Goal: Information Seeking & Learning: Check status

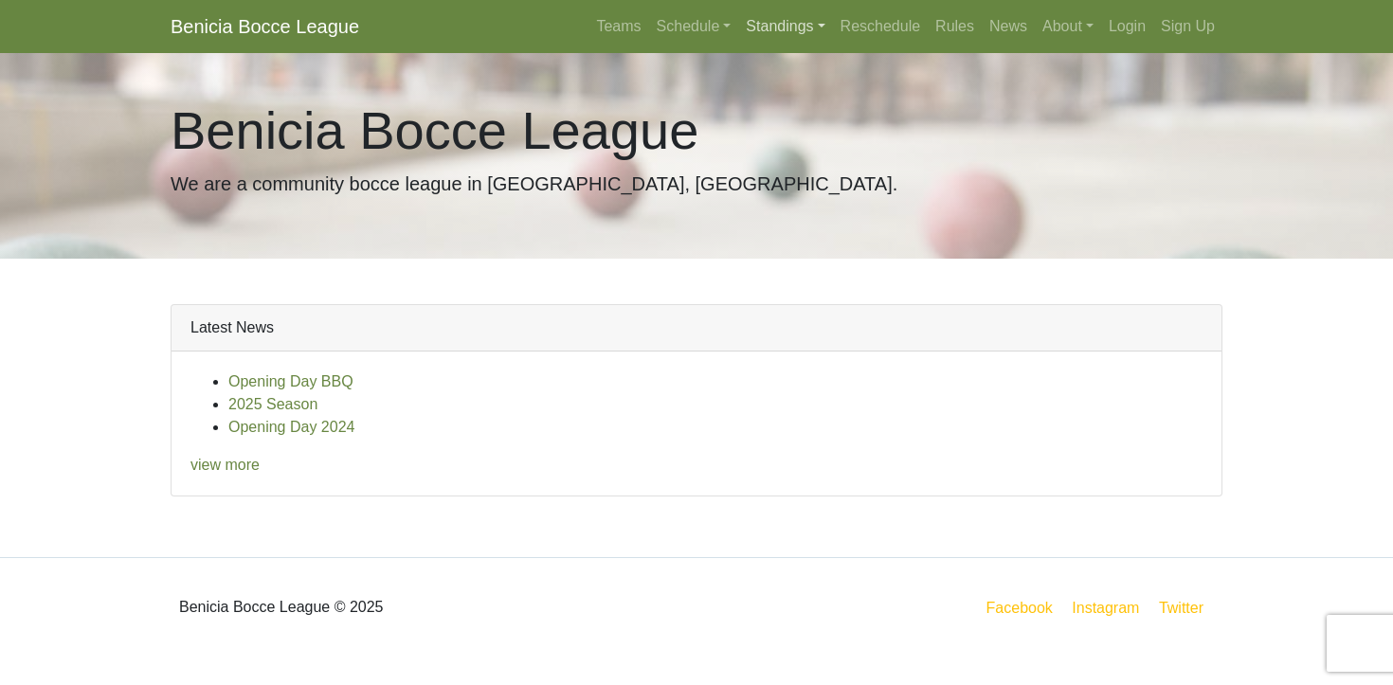
click at [757, 20] on link "Standings" at bounding box center [785, 27] width 94 height 38
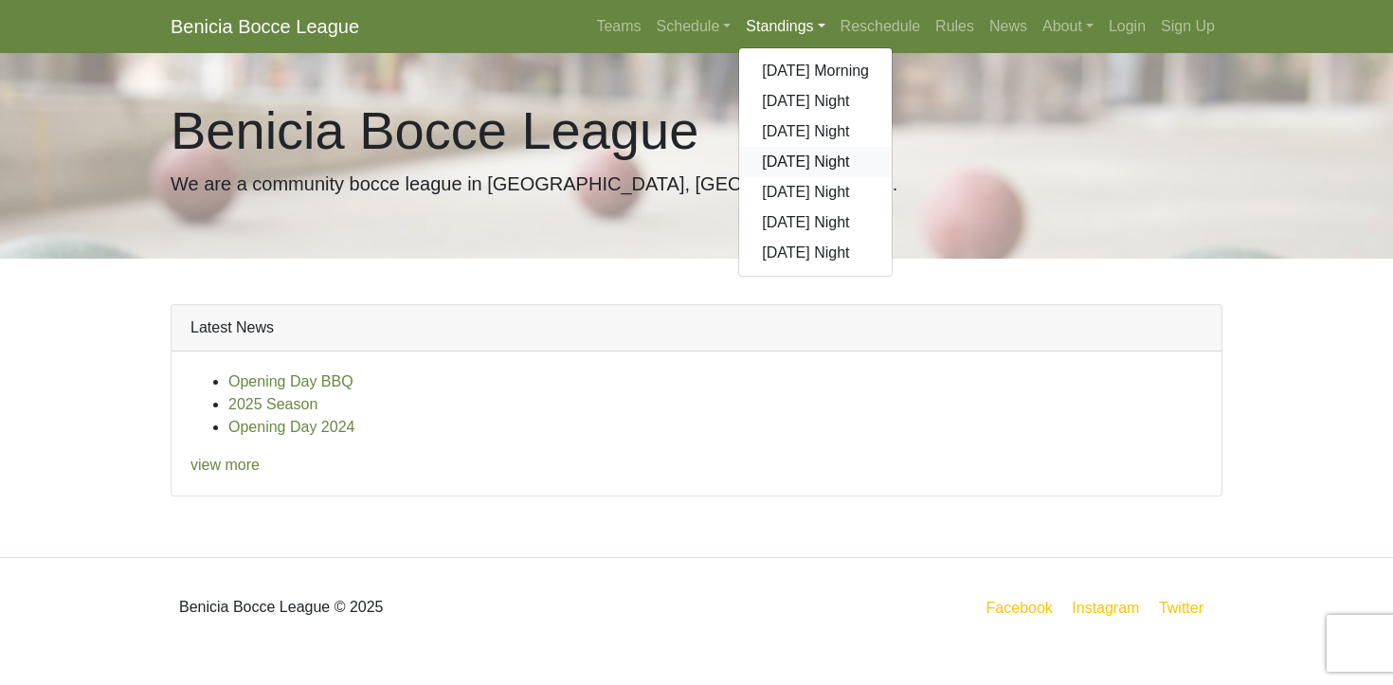
click at [789, 165] on link "[DATE] Night" at bounding box center [815, 162] width 153 height 30
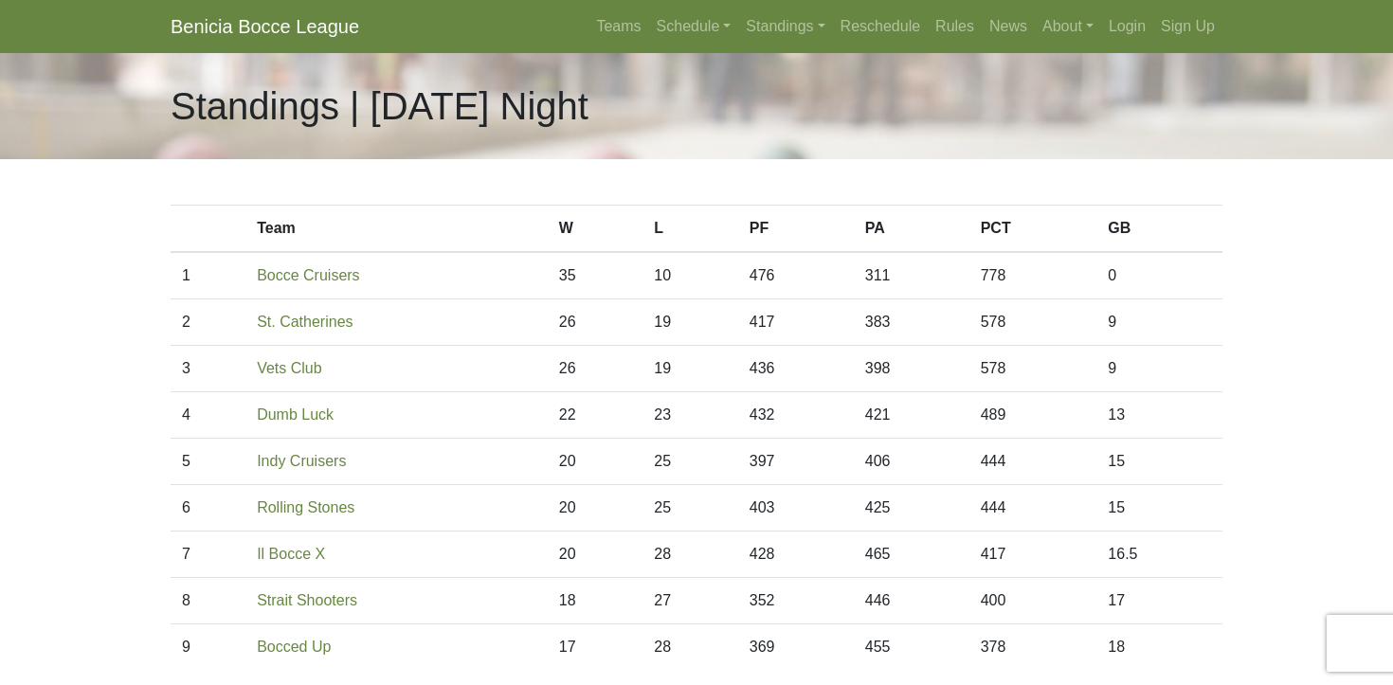
scroll to position [38, 0]
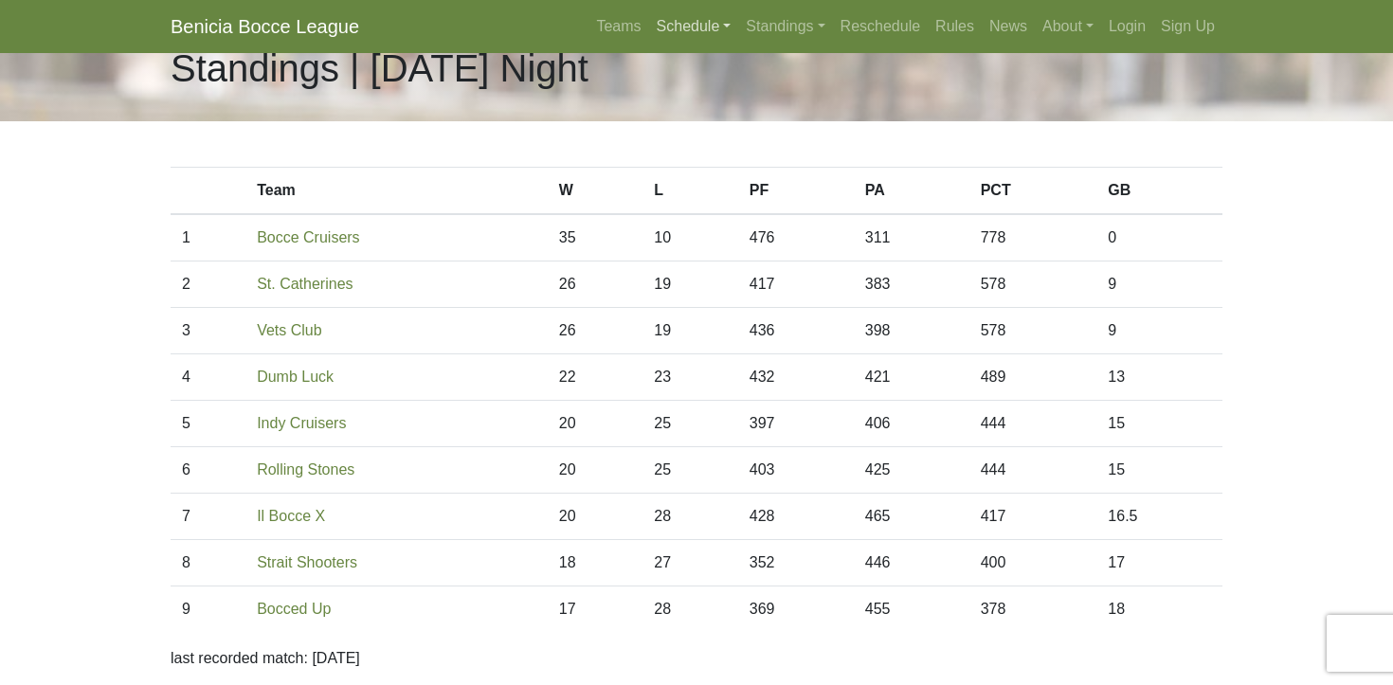
click at [669, 26] on link "Schedule" at bounding box center [694, 27] width 90 height 38
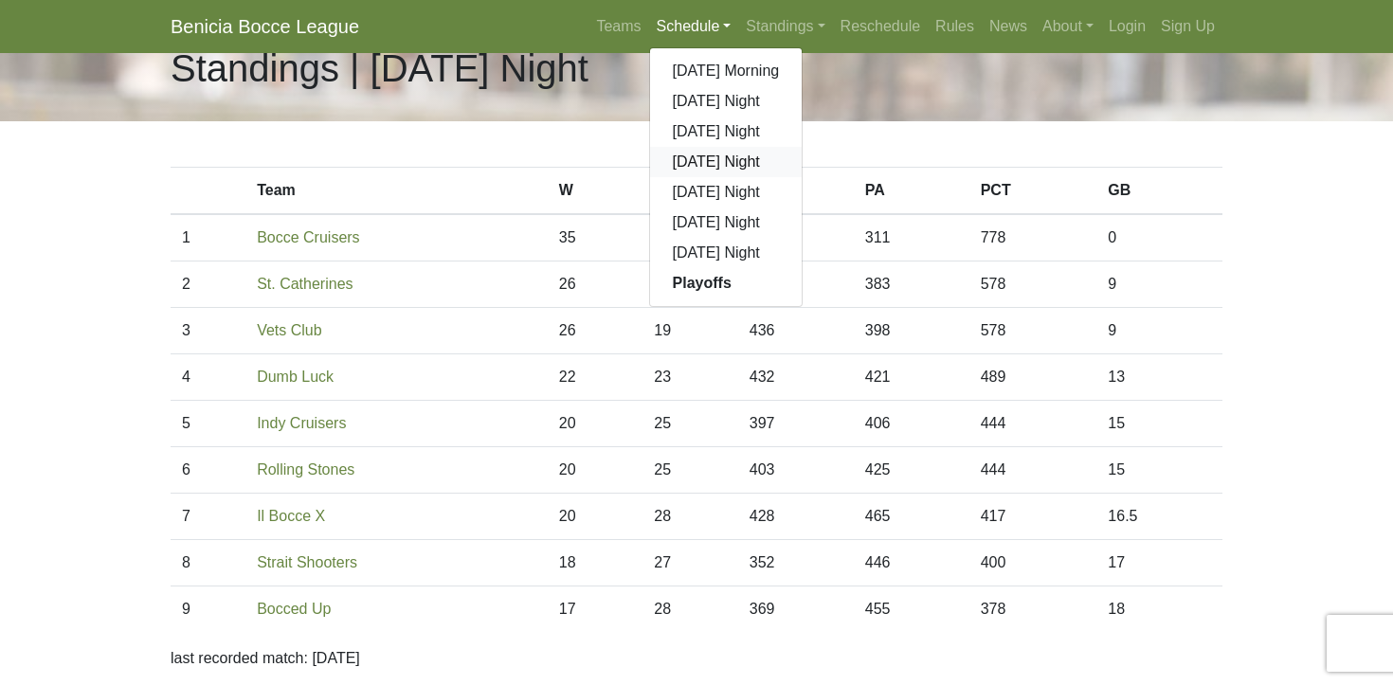
click at [709, 155] on link "[DATE] Night" at bounding box center [726, 162] width 153 height 30
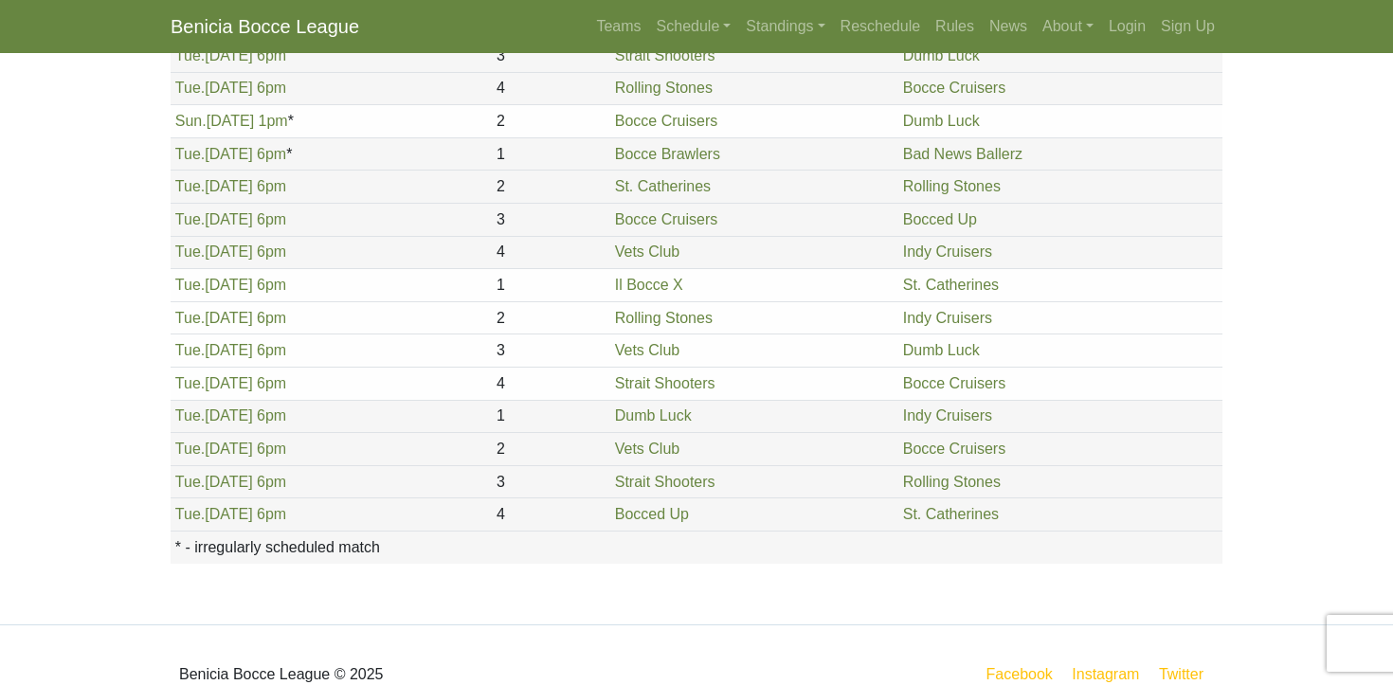
scroll to position [2185, 0]
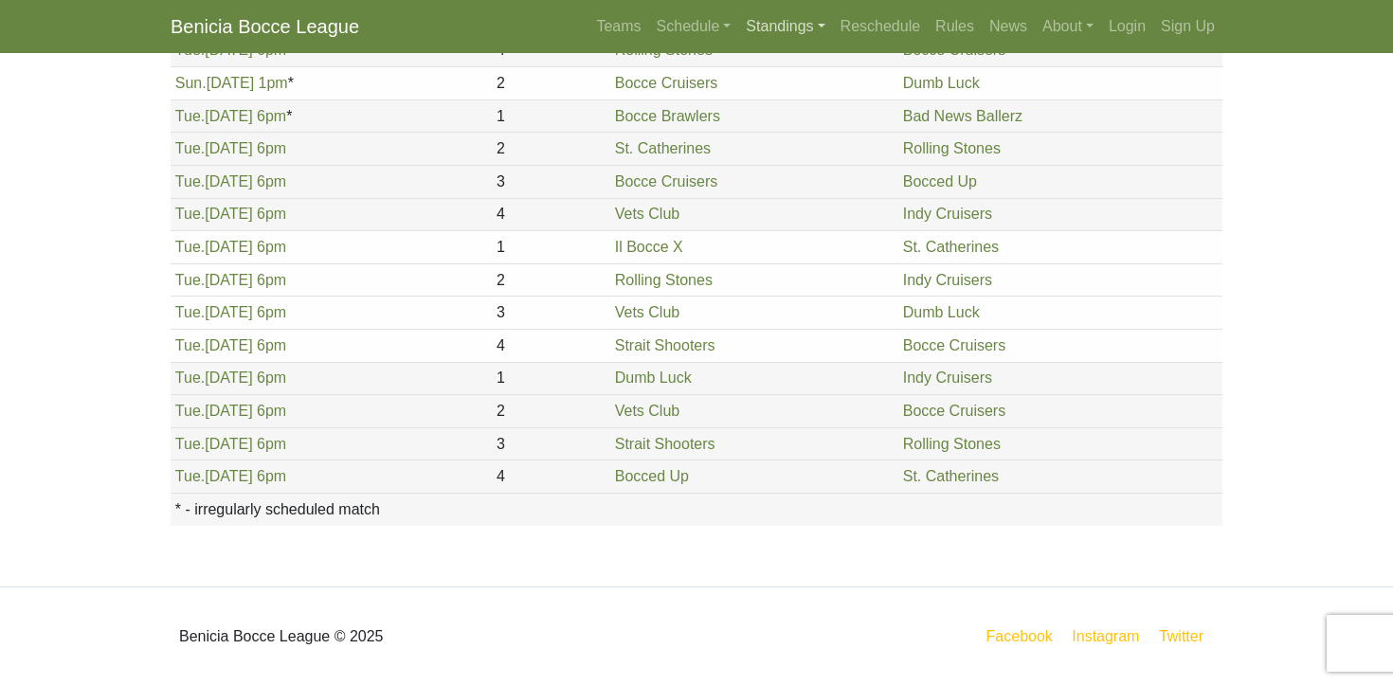
click at [758, 22] on link "Standings" at bounding box center [785, 27] width 94 height 38
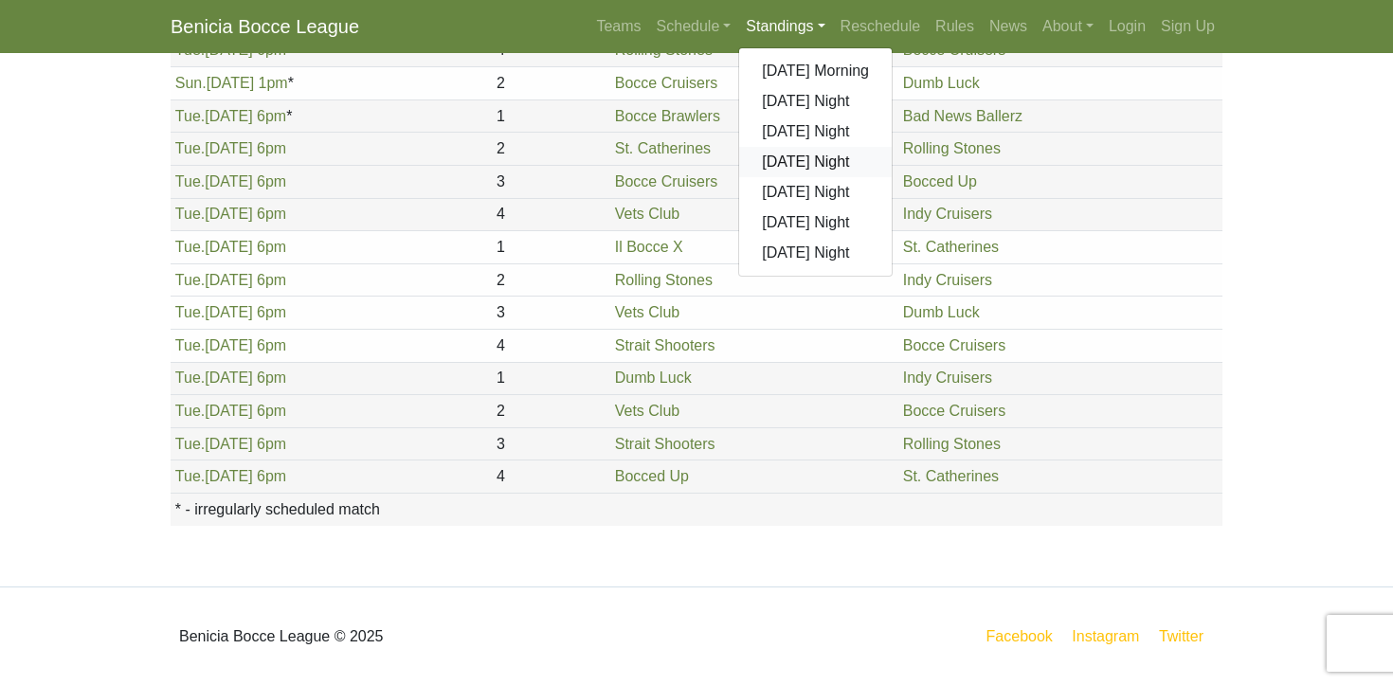
click at [794, 167] on link "[DATE] Night" at bounding box center [815, 162] width 153 height 30
